Goal: Task Accomplishment & Management: Use online tool/utility

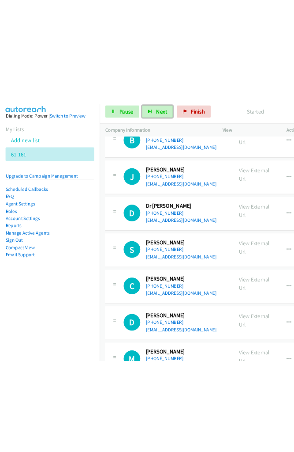
scroll to position [1521, 0]
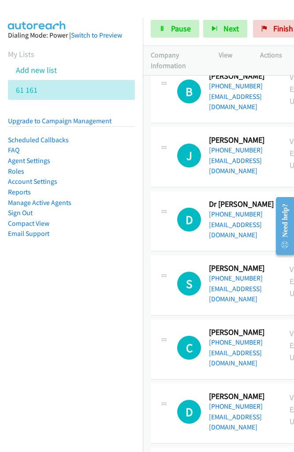
drag, startPoint x: 112, startPoint y: 233, endPoint x: 160, endPoint y: 307, distance: 88.8
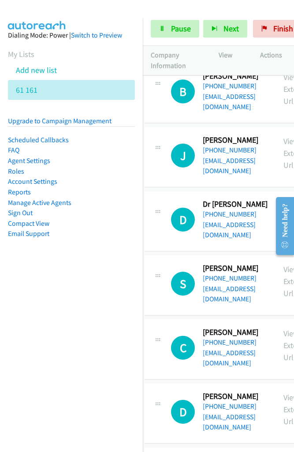
scroll to position [1521, 6]
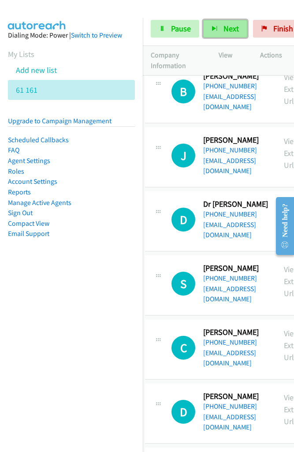
click at [216, 35] on button "Next" at bounding box center [225, 29] width 44 height 18
click at [223, 35] on button "Next" at bounding box center [225, 29] width 44 height 18
click at [220, 34] on button "Next" at bounding box center [225, 29] width 44 height 18
click at [215, 33] on button "Next" at bounding box center [225, 29] width 44 height 18
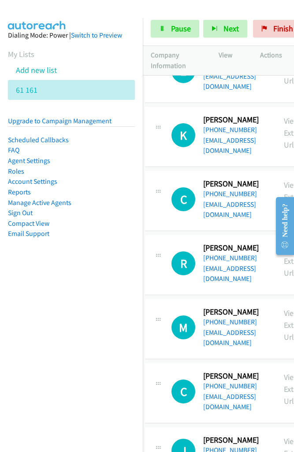
scroll to position [2054, 6]
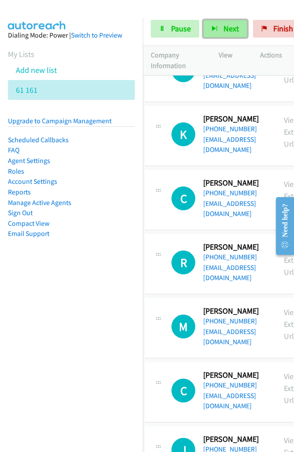
click at [218, 34] on button "Next" at bounding box center [225, 29] width 44 height 18
click at [213, 34] on button "Next" at bounding box center [225, 29] width 44 height 18
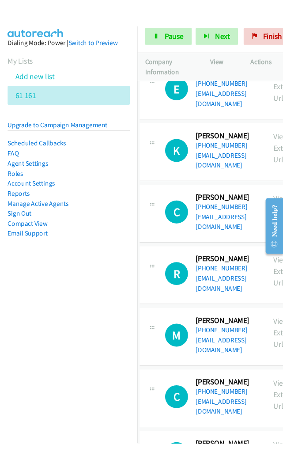
scroll to position [2053, 6]
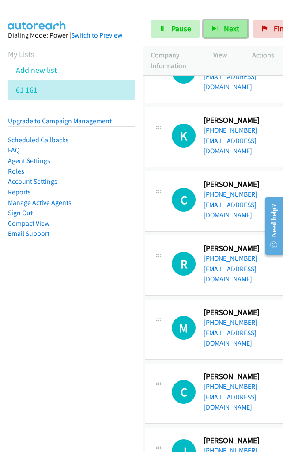
click at [216, 32] on button "Next" at bounding box center [225, 29] width 44 height 18
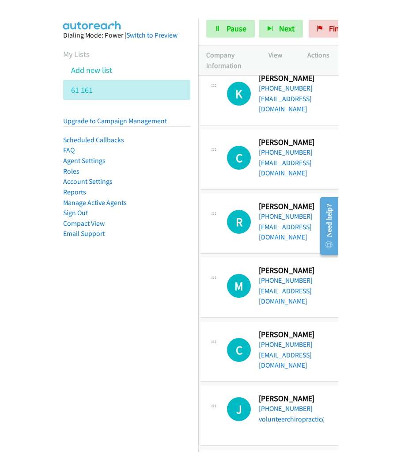
scroll to position [2111, 6]
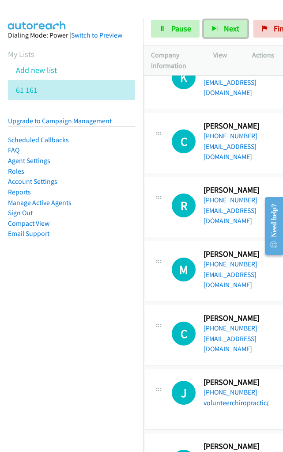
click at [159, 131] on icon at bounding box center [158, 133] width 11 height 4
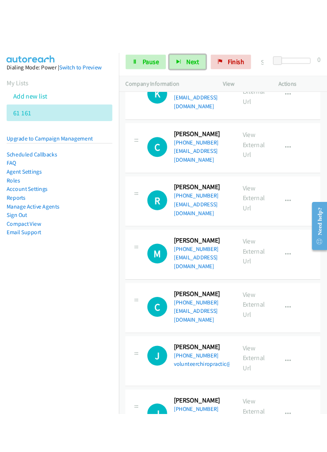
scroll to position [2111, 0]
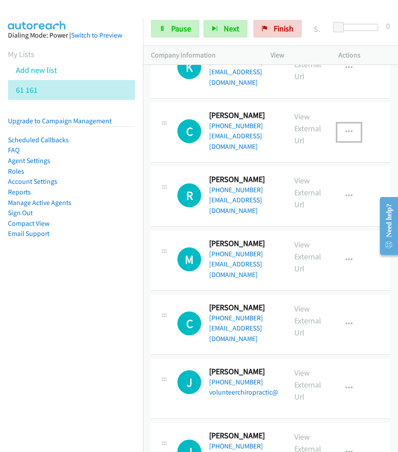
click at [349, 123] on button "button" at bounding box center [349, 132] width 24 height 18
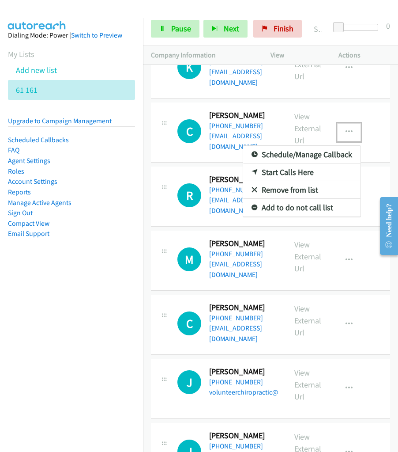
click at [310, 181] on link "Remove from list" at bounding box center [301, 190] width 117 height 18
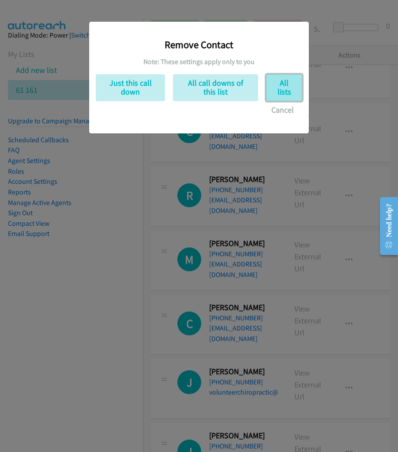
click at [273, 95] on button "All lists" at bounding box center [284, 87] width 36 height 27
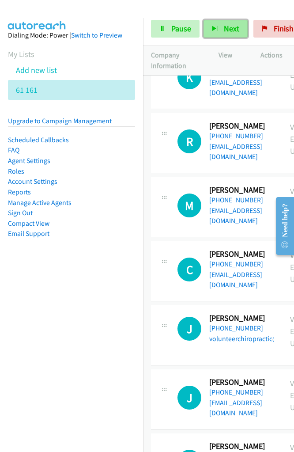
click at [220, 30] on button "Next" at bounding box center [225, 29] width 44 height 18
click at [224, 29] on span "Next" at bounding box center [231, 28] width 15 height 10
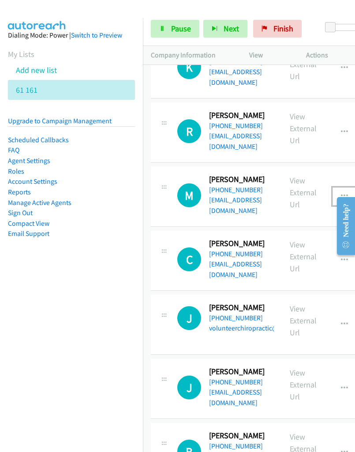
click at [343, 192] on icon "button" at bounding box center [344, 195] width 7 height 7
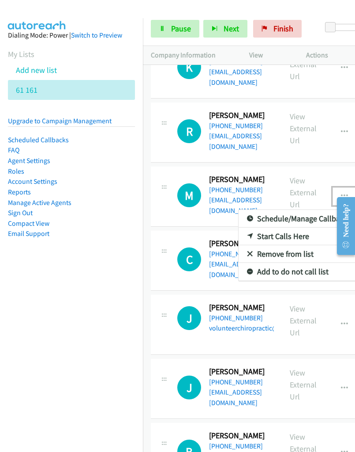
click at [287, 245] on link "Remove from list" at bounding box center [297, 254] width 117 height 18
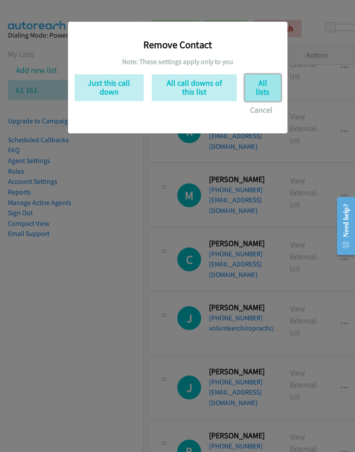
click at [254, 90] on button "All lists" at bounding box center [263, 87] width 36 height 27
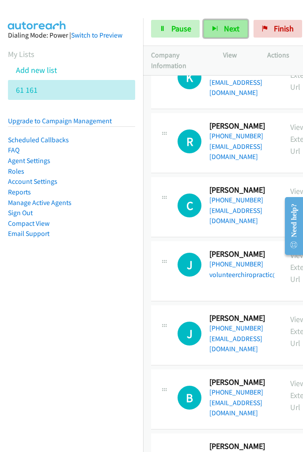
click at [216, 32] on button "Next" at bounding box center [225, 29] width 44 height 18
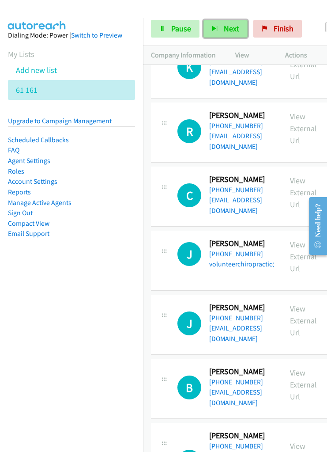
click at [219, 35] on button "Next" at bounding box center [225, 29] width 44 height 18
click at [232, 28] on span "Next" at bounding box center [231, 28] width 15 height 10
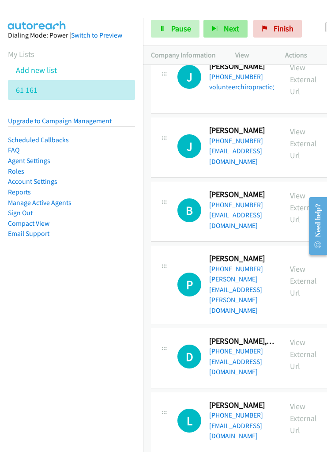
scroll to position [2288, 0]
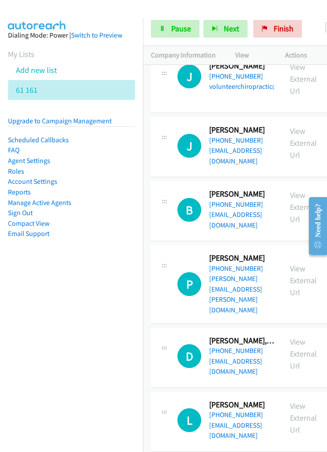
click at [234, 10] on div at bounding box center [159, 17] width 319 height 34
click at [228, 32] on span "Next" at bounding box center [231, 28] width 15 height 10
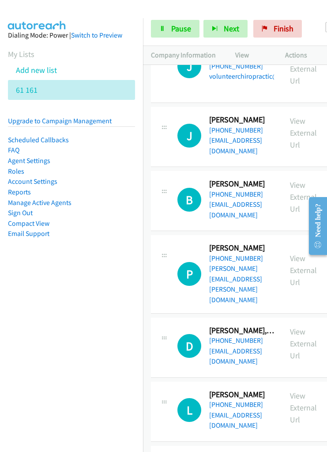
scroll to position [2298, 0]
click at [231, 26] on span "Next" at bounding box center [231, 28] width 15 height 10
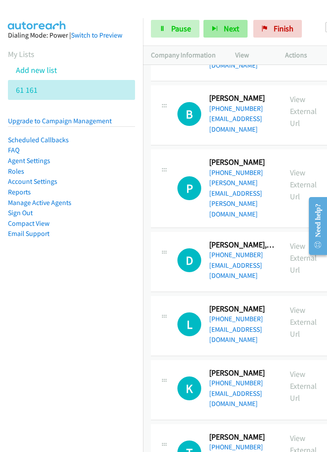
scroll to position [2428, 0]
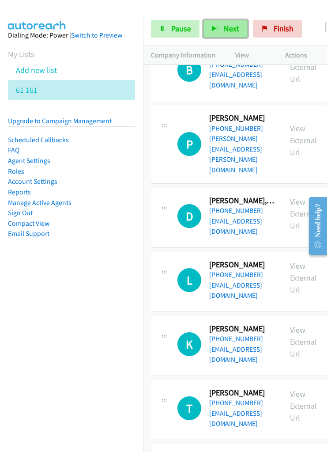
click at [226, 28] on span "Next" at bounding box center [231, 28] width 15 height 10
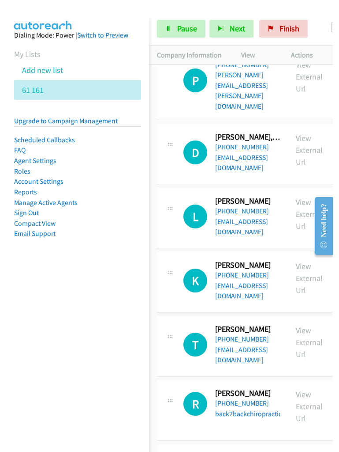
scroll to position [2493, 0]
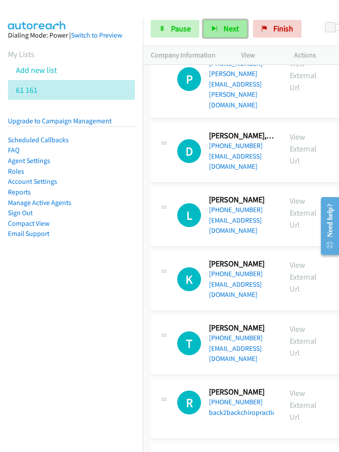
click at [227, 31] on span "Next" at bounding box center [231, 28] width 15 height 10
click at [221, 26] on button "Next" at bounding box center [225, 29] width 44 height 18
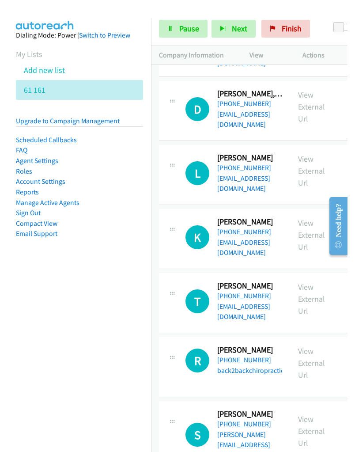
scroll to position [2535, 0]
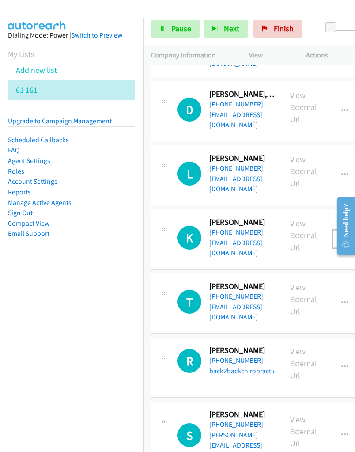
click at [343, 235] on icon "button" at bounding box center [344, 238] width 7 height 7
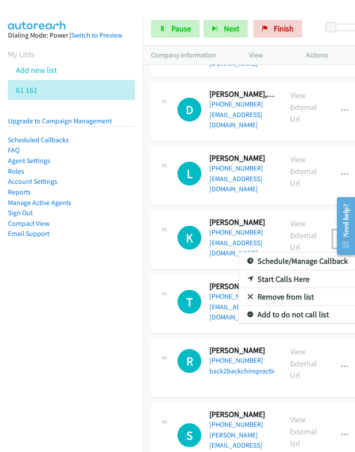
click at [293, 288] on link "Remove from list" at bounding box center [297, 297] width 117 height 18
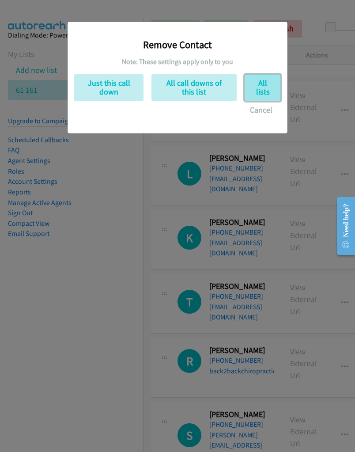
click at [257, 88] on button "All lists" at bounding box center [263, 87] width 36 height 27
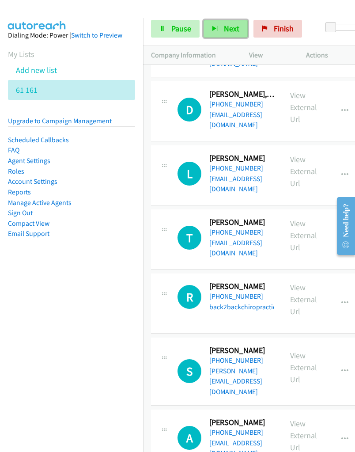
click at [207, 29] on button "Next" at bounding box center [225, 29] width 44 height 18
click at [214, 31] on icon "button" at bounding box center [215, 29] width 6 height 6
click at [220, 31] on button "Next" at bounding box center [225, 29] width 44 height 18
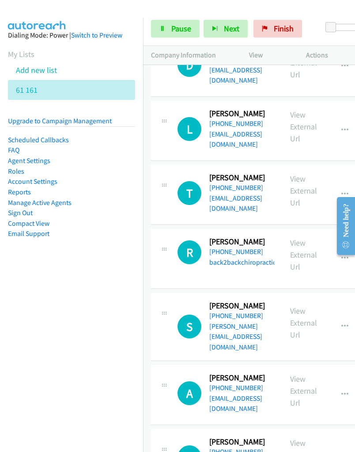
scroll to position [2581, 0]
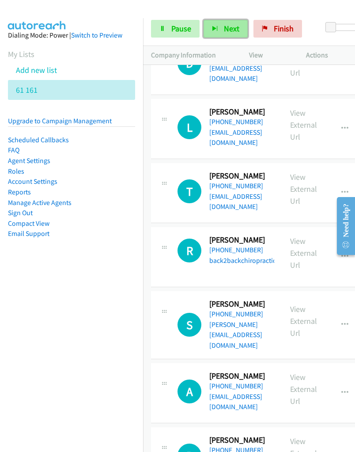
click at [232, 29] on span "Next" at bounding box center [231, 28] width 15 height 10
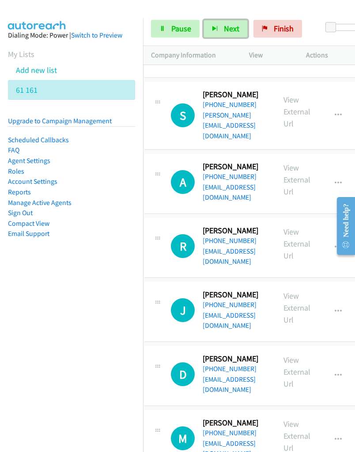
scroll to position [2790, 8]
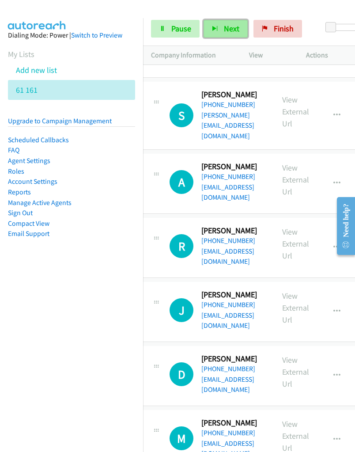
click at [230, 29] on span "Next" at bounding box center [231, 28] width 15 height 10
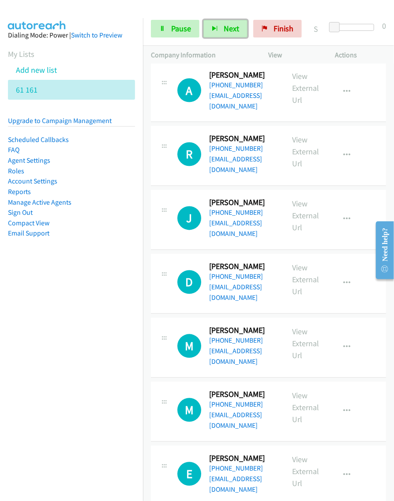
scroll to position [2880, 2]
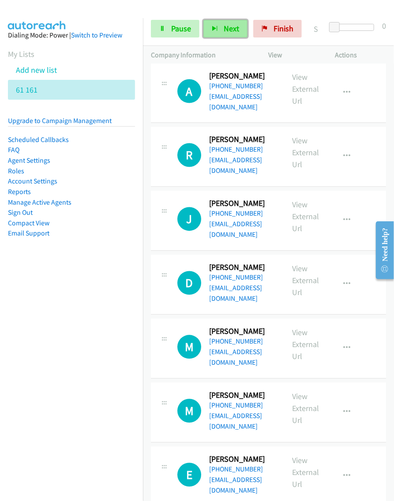
click at [233, 32] on span "Next" at bounding box center [231, 28] width 15 height 10
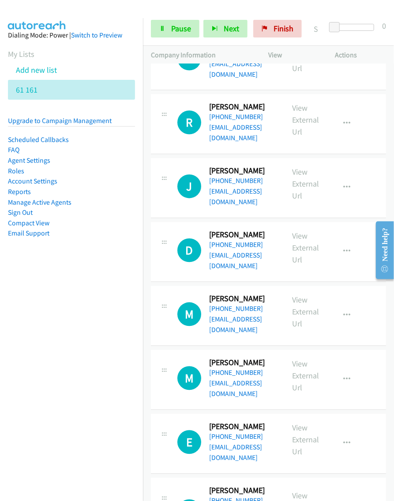
scroll to position [2914, 2]
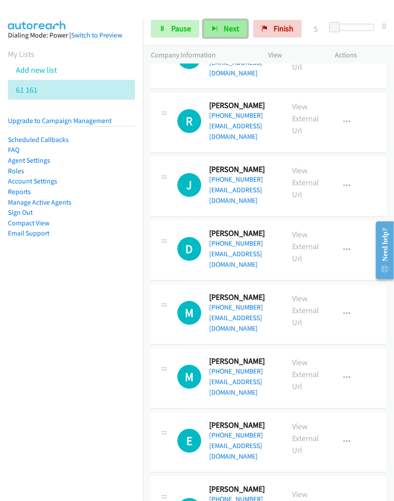
click at [218, 26] on button "Next" at bounding box center [225, 29] width 44 height 18
click at [217, 32] on button "Next" at bounding box center [225, 29] width 44 height 18
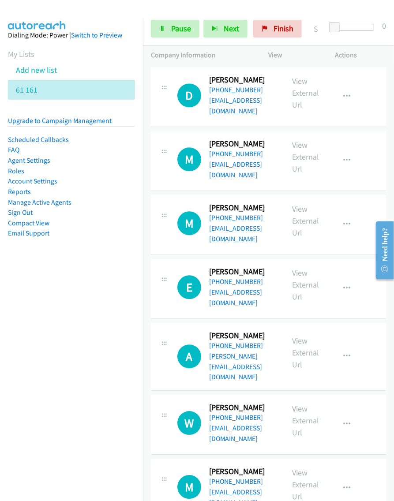
scroll to position [3063, 2]
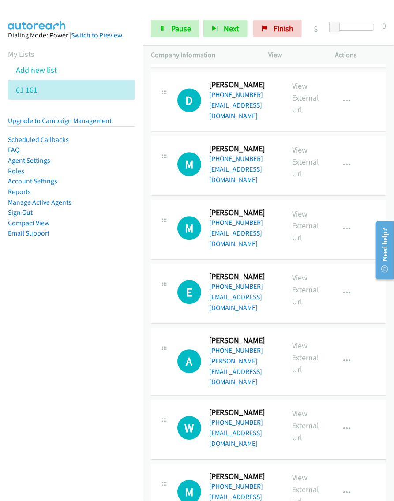
click at [241, 10] on div at bounding box center [193, 17] width 386 height 34
click at [202, 13] on div "Start Calls Pause Next Finish Started 0" at bounding box center [268, 29] width 251 height 34
click at [226, 27] on span "Next" at bounding box center [231, 28] width 15 height 10
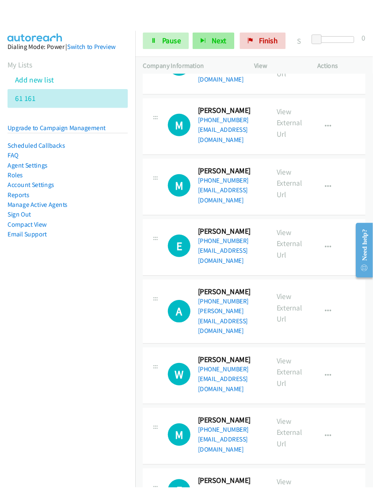
scroll to position [3113, 2]
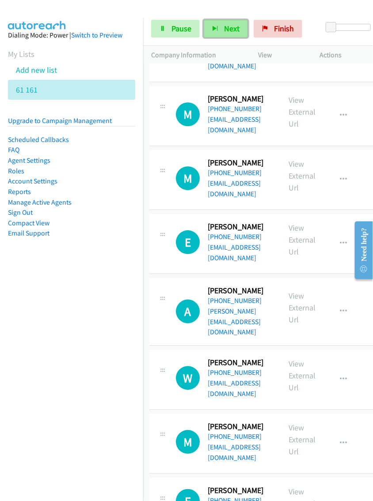
click at [228, 32] on span "Next" at bounding box center [231, 28] width 15 height 10
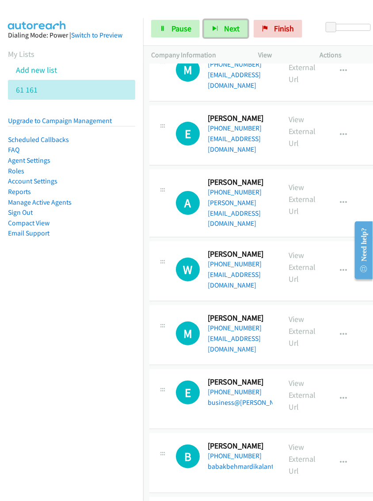
scroll to position [3180, 2]
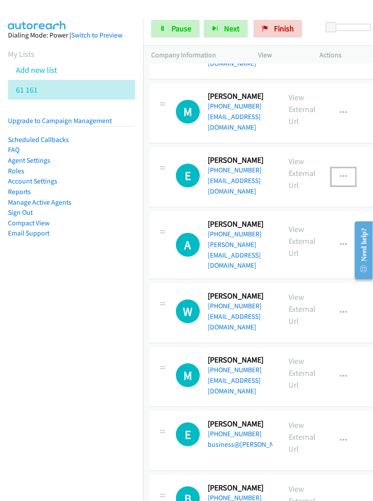
click at [343, 173] on icon "button" at bounding box center [342, 176] width 7 height 7
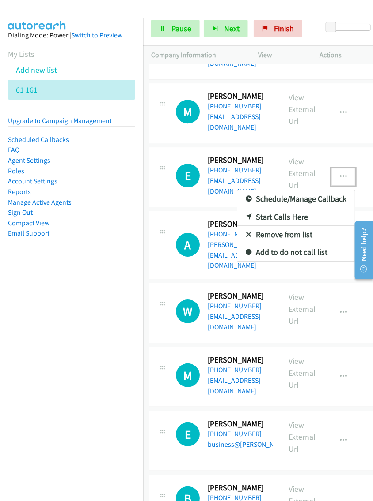
click at [279, 226] on link "Remove from list" at bounding box center [295, 235] width 117 height 18
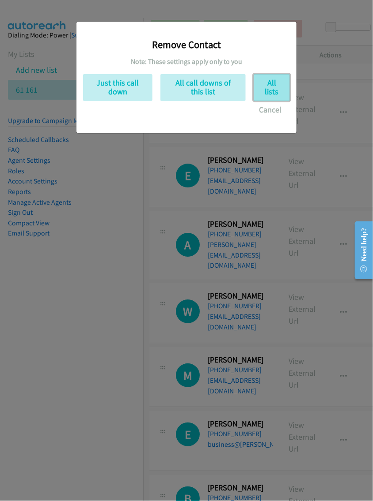
click at [265, 83] on button "All lists" at bounding box center [271, 87] width 36 height 27
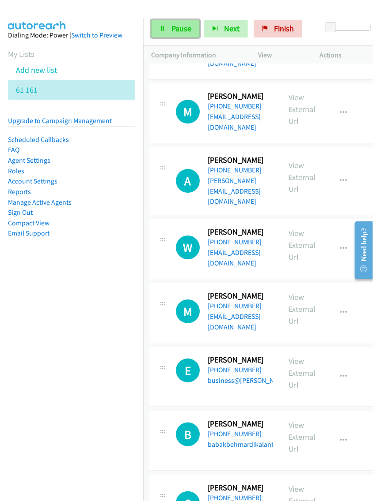
click at [161, 29] on icon at bounding box center [162, 29] width 6 height 6
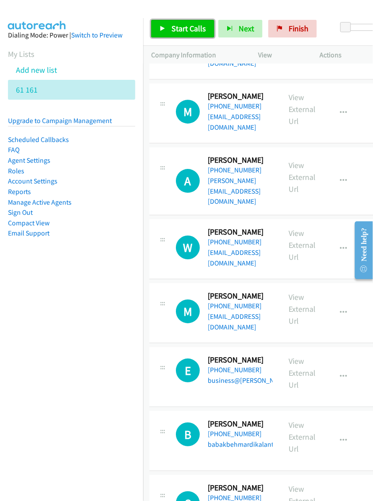
click at [192, 28] on span "Start Calls" at bounding box center [188, 28] width 34 height 10
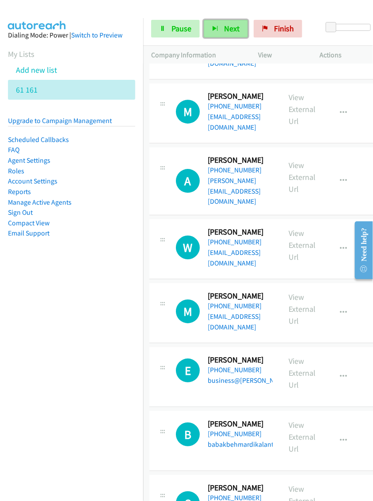
click at [209, 26] on button "Next" at bounding box center [225, 29] width 44 height 18
click at [223, 14] on div "Start Calls Pause Next Finish Started 0" at bounding box center [258, 29] width 230 height 34
click at [222, 25] on button "Next" at bounding box center [225, 29] width 44 height 18
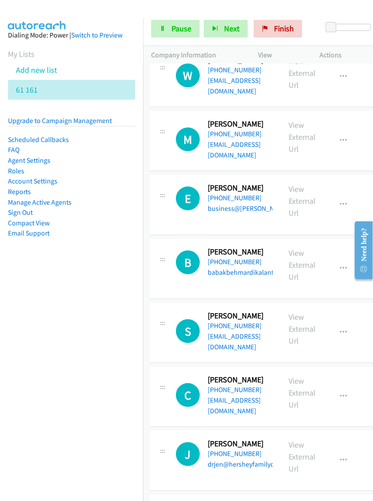
scroll to position [3332, 2]
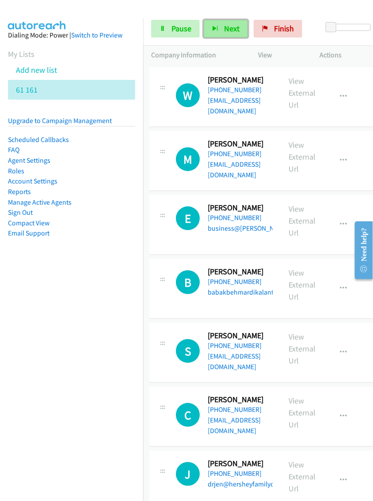
click at [223, 34] on button "Next" at bounding box center [225, 29] width 44 height 18
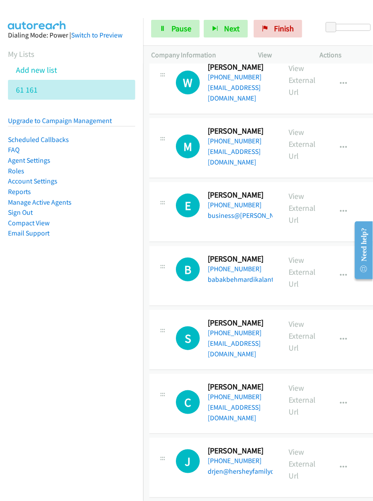
scroll to position [3345, 2]
click at [229, 29] on span "Next" at bounding box center [231, 28] width 15 height 10
click at [230, 30] on span "Next" at bounding box center [231, 28] width 15 height 10
click at [215, 33] on button "Next" at bounding box center [225, 29] width 44 height 18
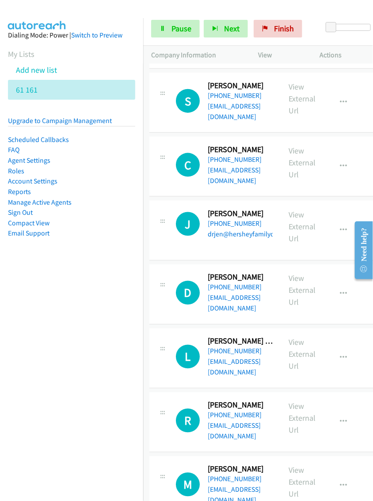
scroll to position [3581, 2]
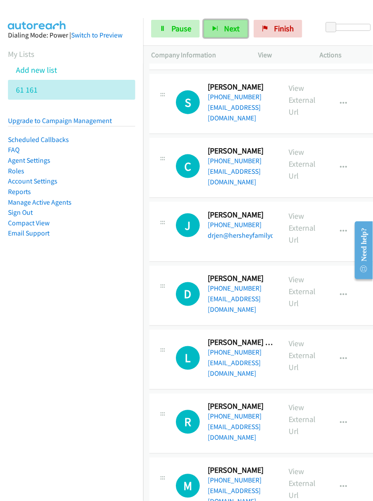
click at [224, 24] on span "Next" at bounding box center [231, 28] width 15 height 10
click at [216, 36] on button "Next" at bounding box center [225, 29] width 44 height 18
click at [221, 25] on button "Next" at bounding box center [225, 29] width 44 height 18
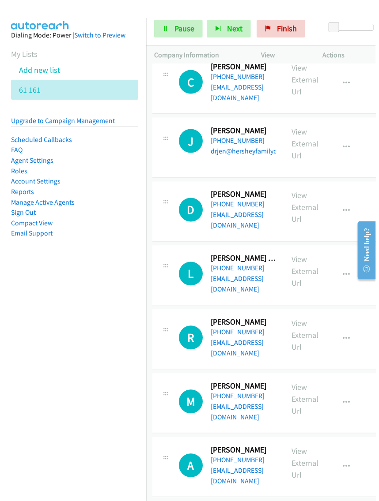
scroll to position [3679, 2]
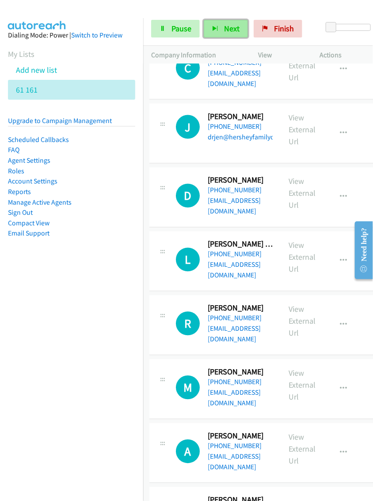
click at [223, 23] on button "Next" at bounding box center [225, 29] width 44 height 18
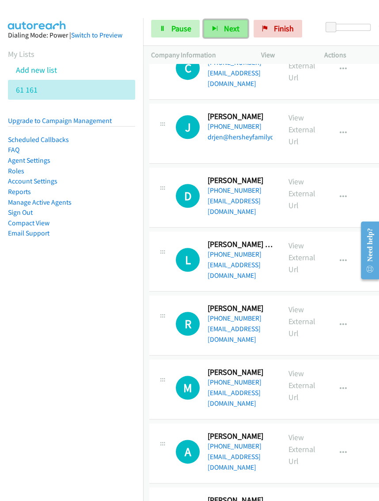
click at [212, 28] on icon "button" at bounding box center [215, 29] width 6 height 6
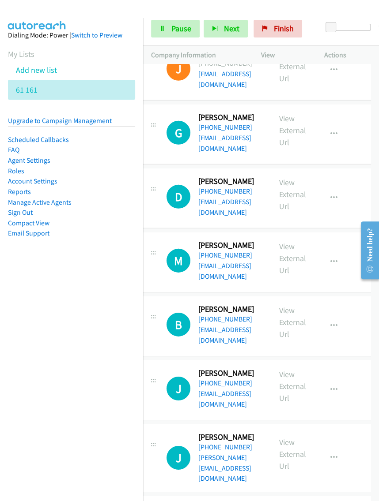
scroll to position [3245, 18]
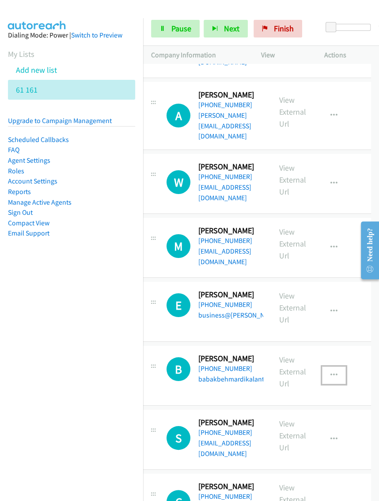
click at [331, 367] on button "button" at bounding box center [334, 376] width 24 height 18
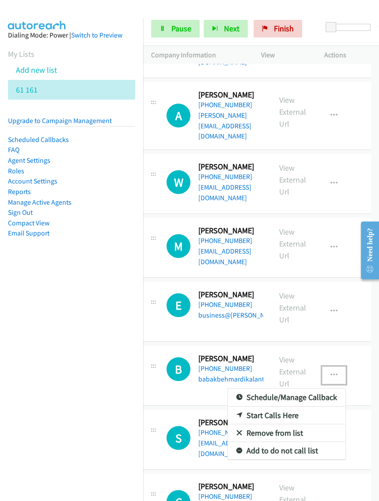
click at [278, 425] on link "Remove from list" at bounding box center [286, 434] width 117 height 18
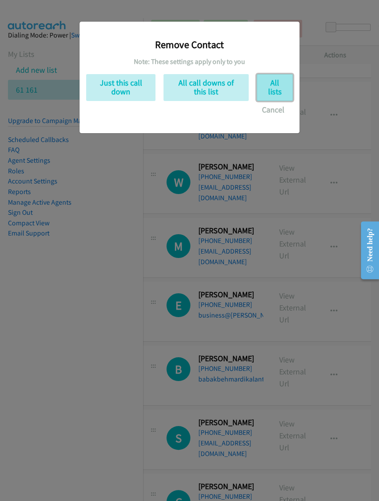
click at [271, 82] on button "All lists" at bounding box center [274, 87] width 36 height 27
